Goal: Information Seeking & Learning: Learn about a topic

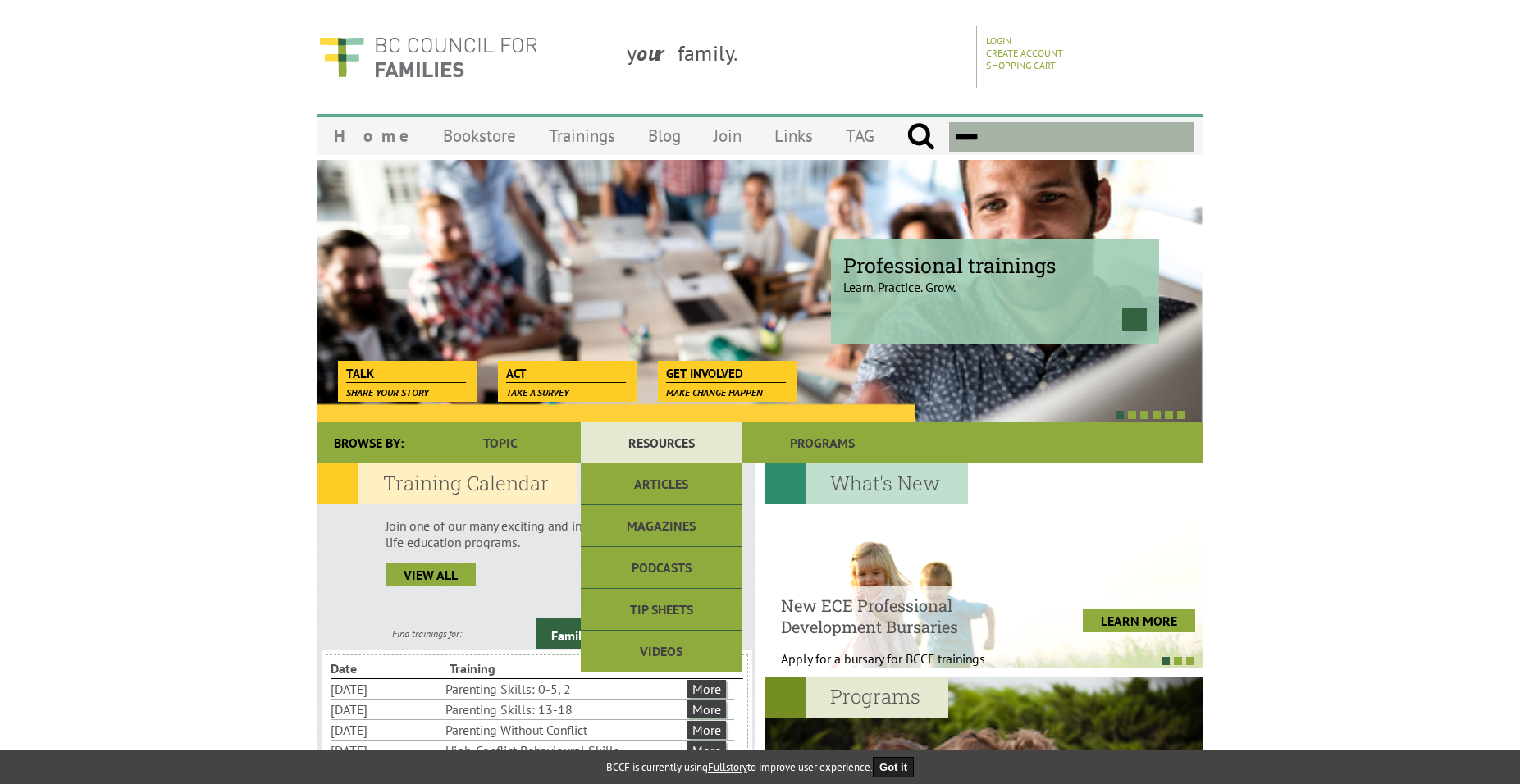
scroll to position [246, 0]
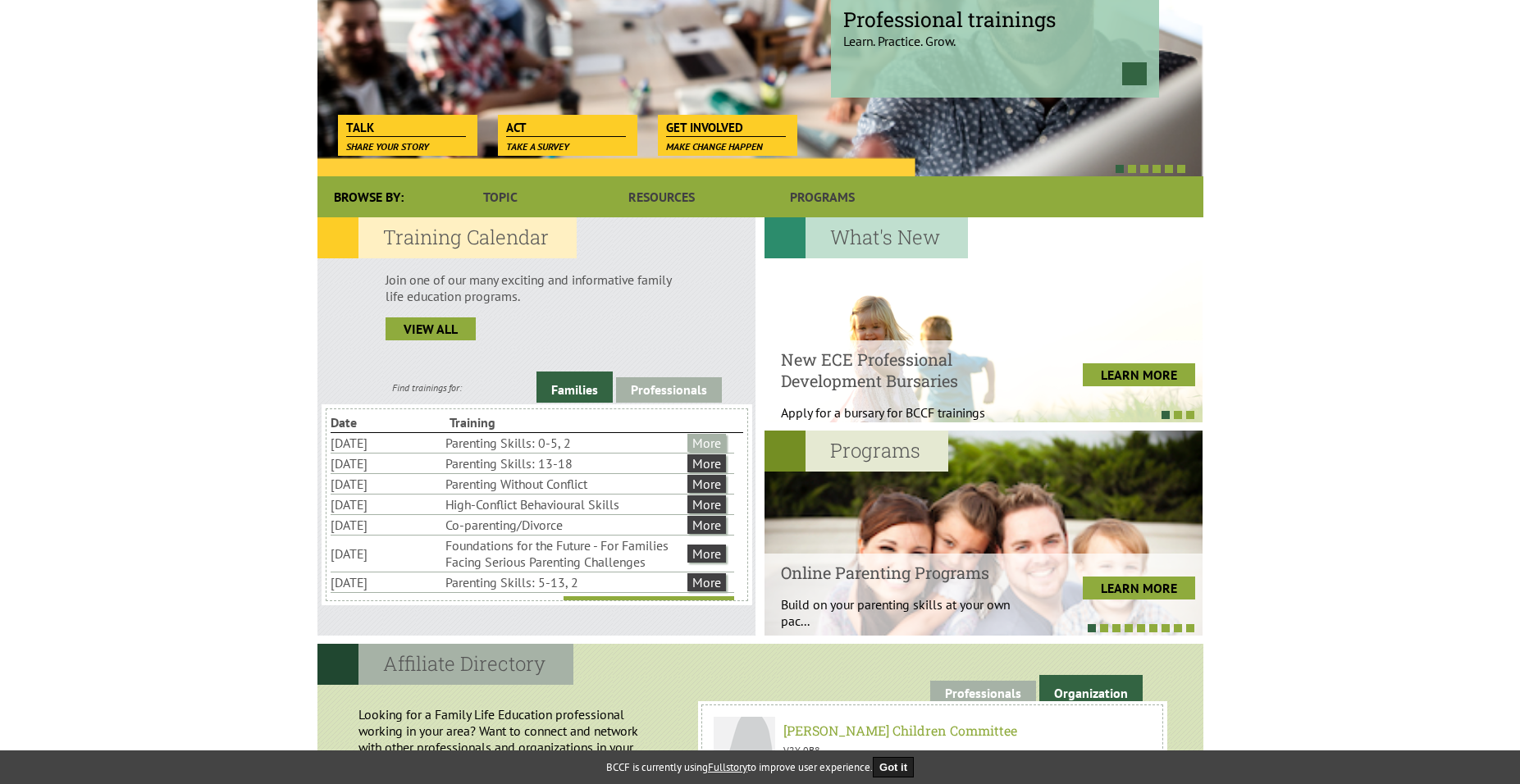
click at [714, 446] on link "More" at bounding box center [707, 443] width 38 height 18
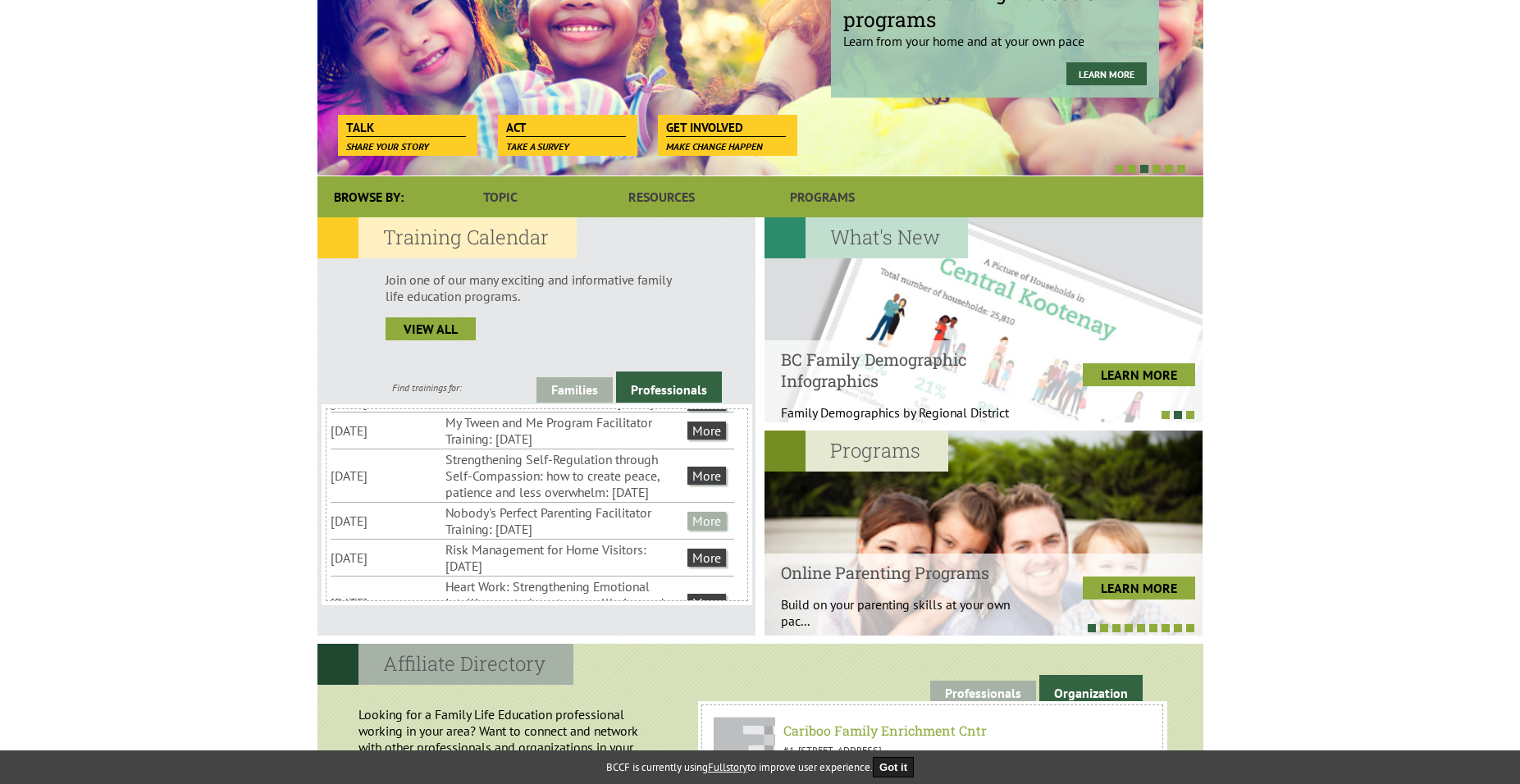
click at [706, 530] on link "More" at bounding box center [707, 521] width 38 height 18
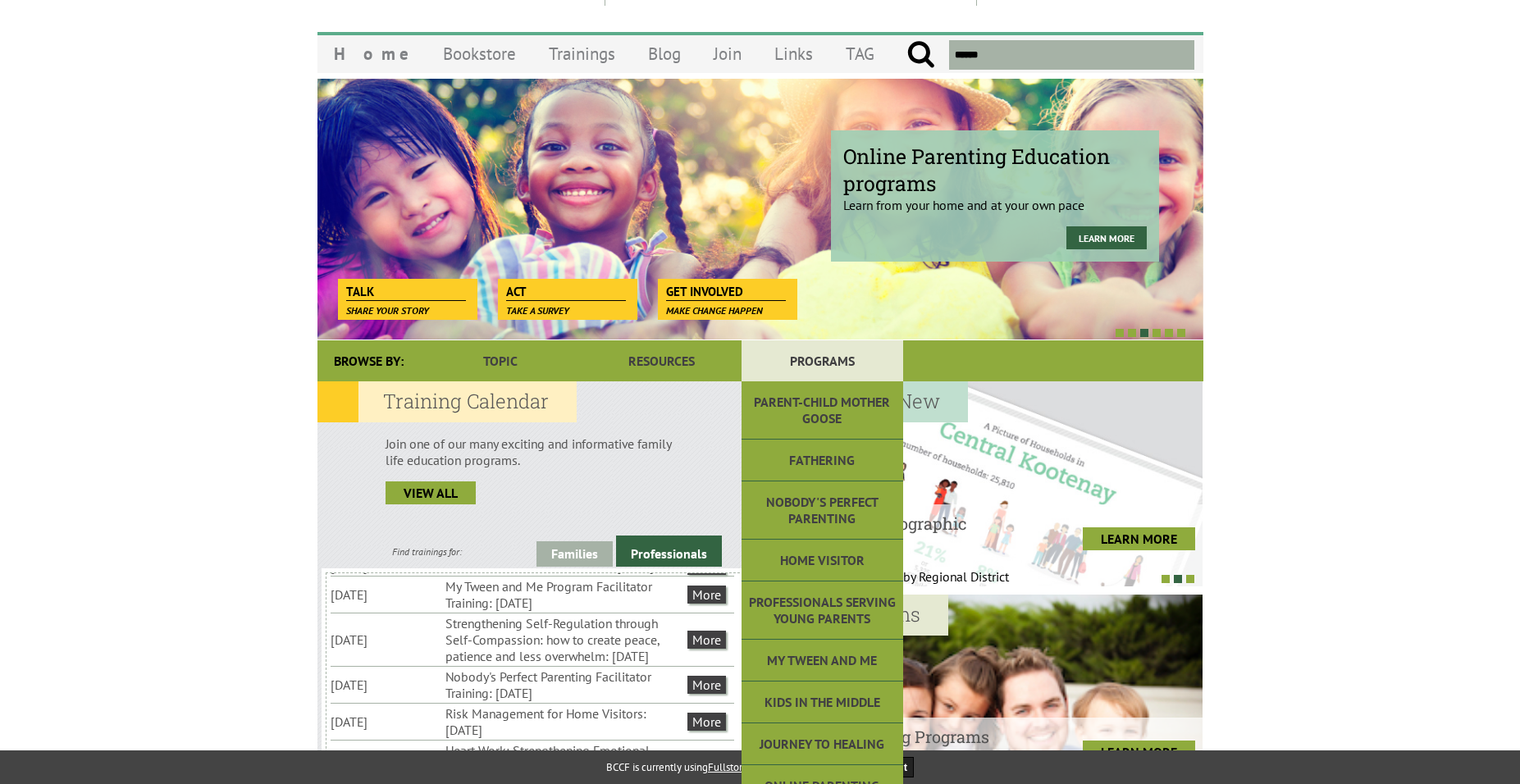
scroll to position [37, 0]
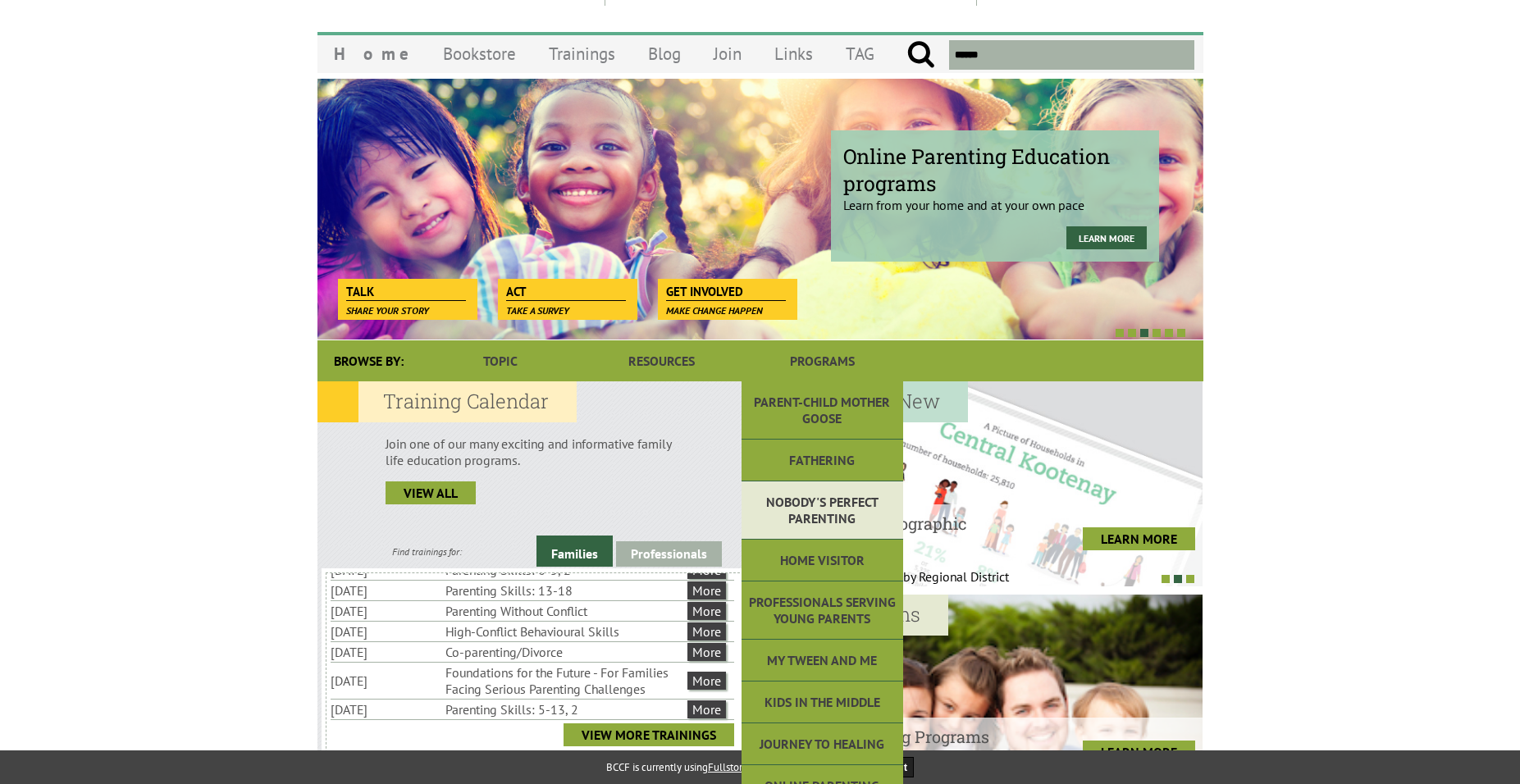
click at [857, 504] on link "Nobody's Perfect Parenting" at bounding box center [821, 511] width 161 height 58
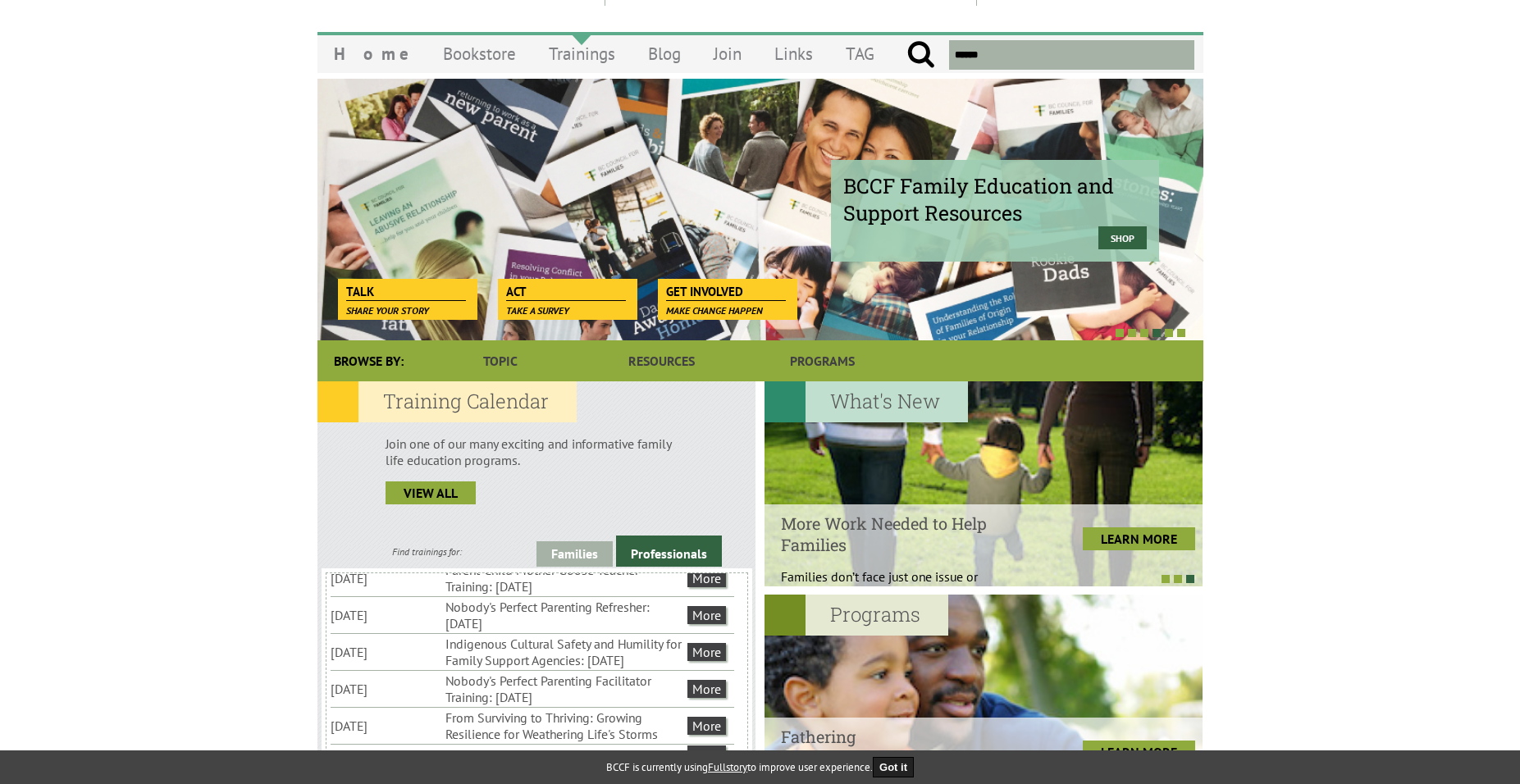
click at [548, 44] on link "Trainings" at bounding box center [582, 54] width 99 height 38
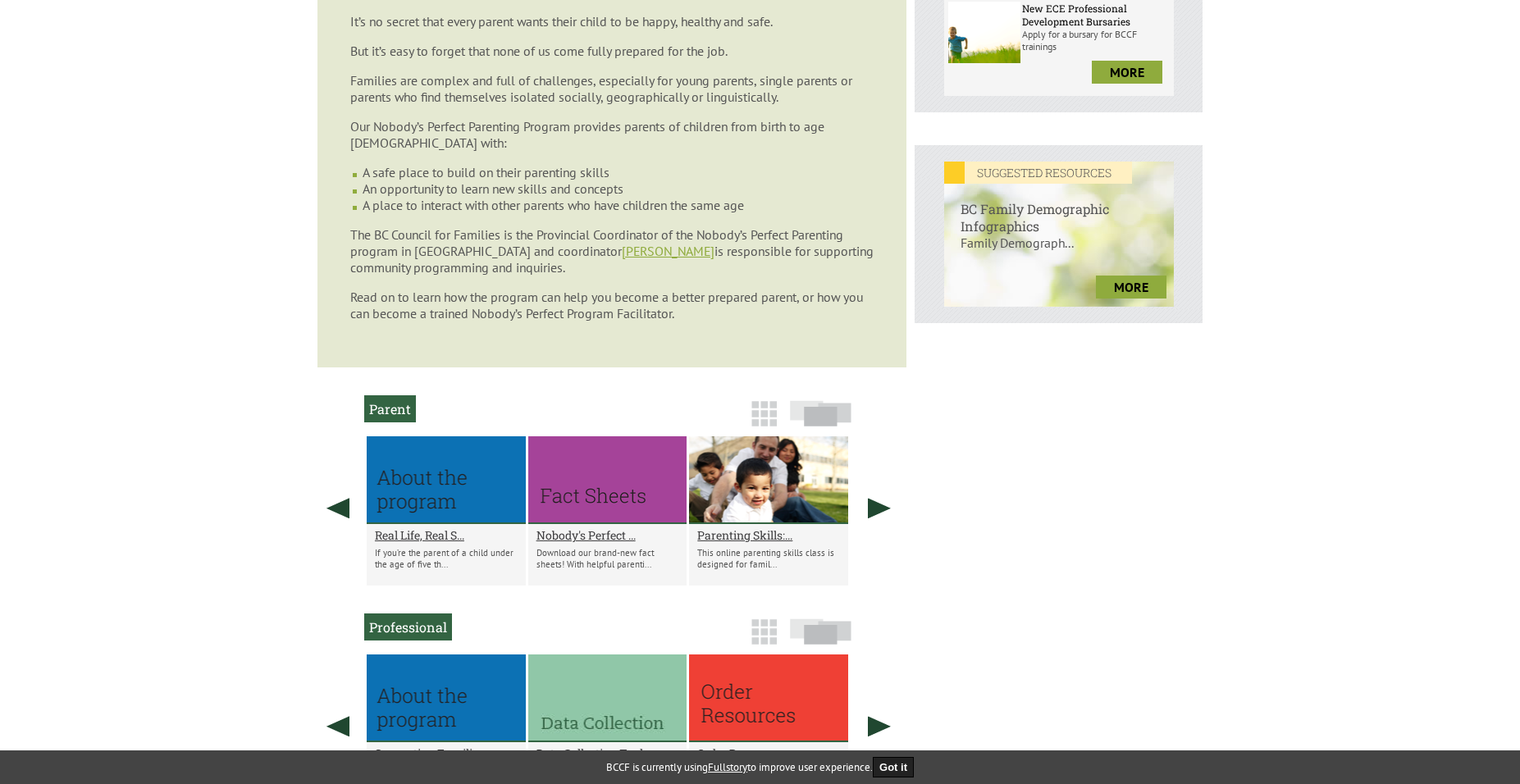
scroll to position [560, 0]
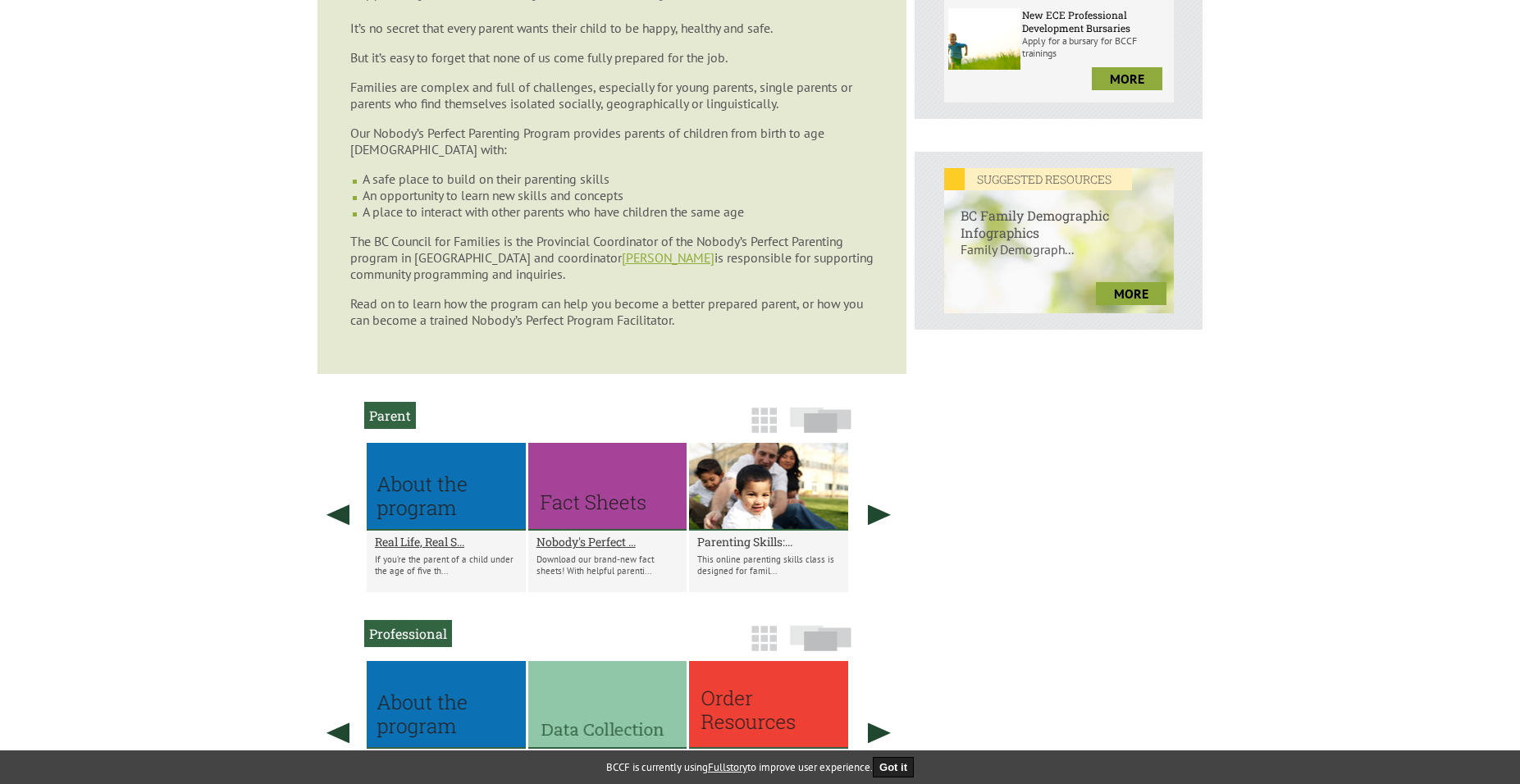
click at [755, 542] on h2 "Parenting Skills:..." at bounding box center [768, 542] width 142 height 15
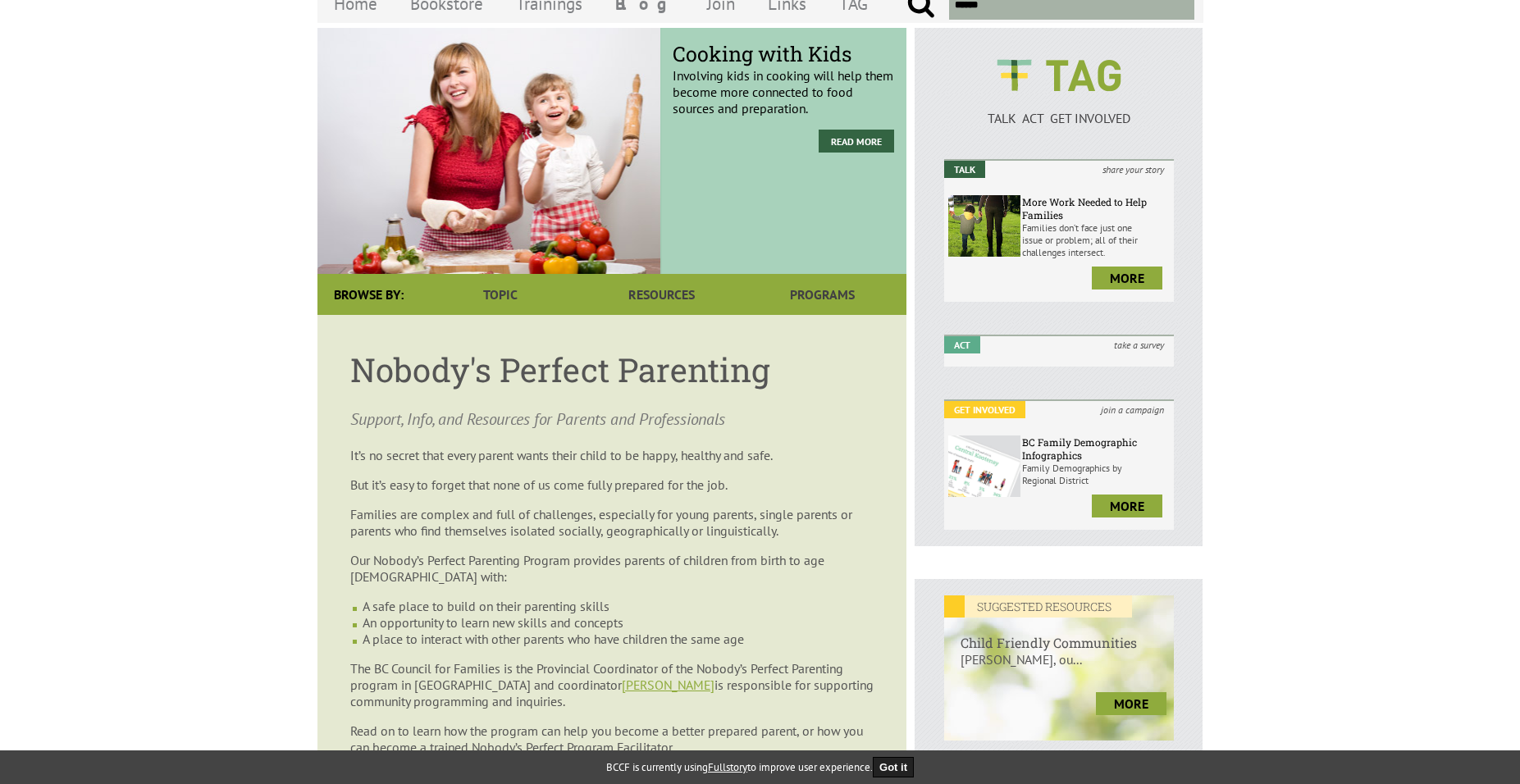
scroll to position [0, 0]
